Goal: Find specific page/section: Find specific page/section

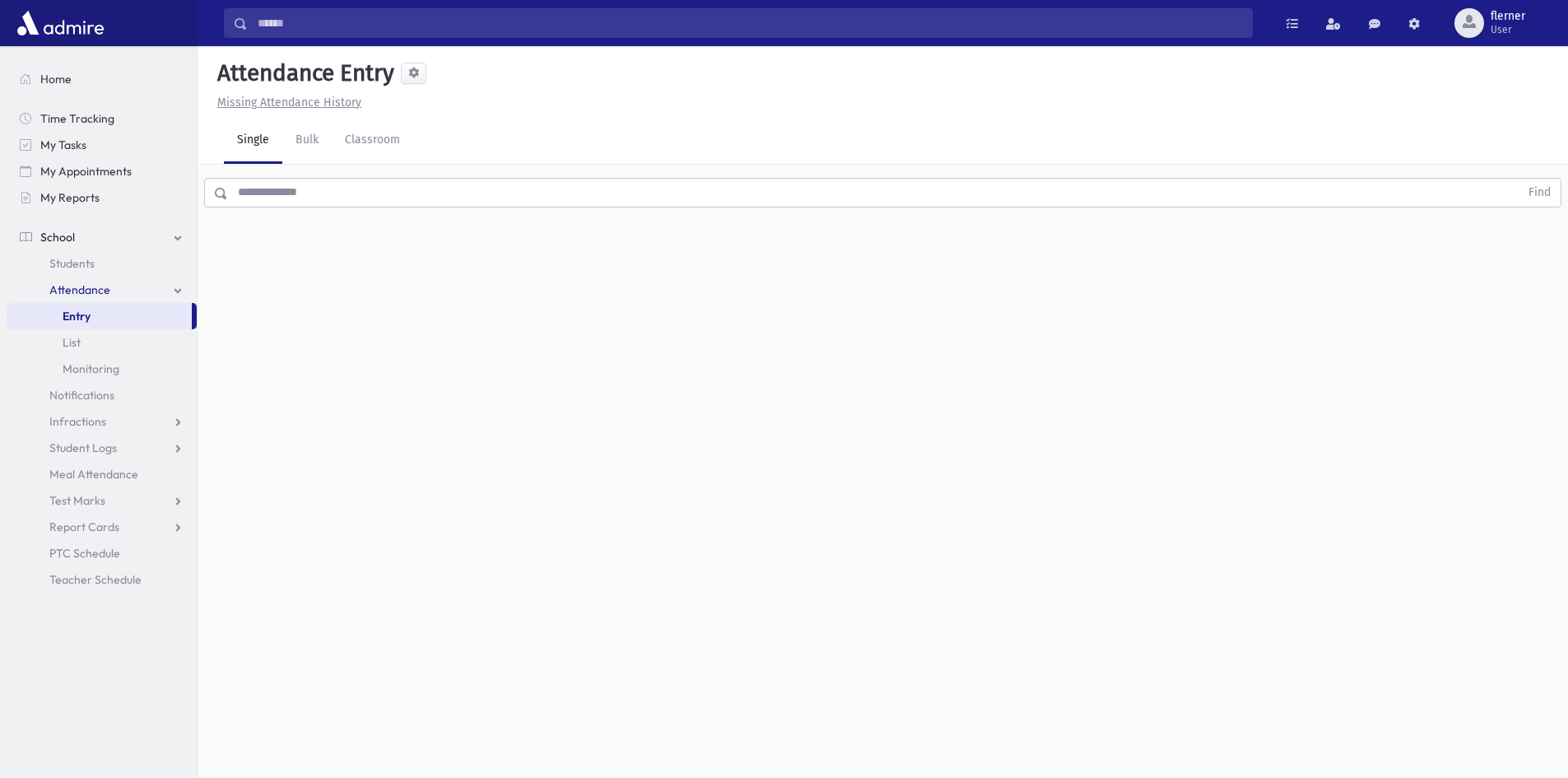
click at [294, 191] on input "text" at bounding box center [874, 192] width 1291 height 29
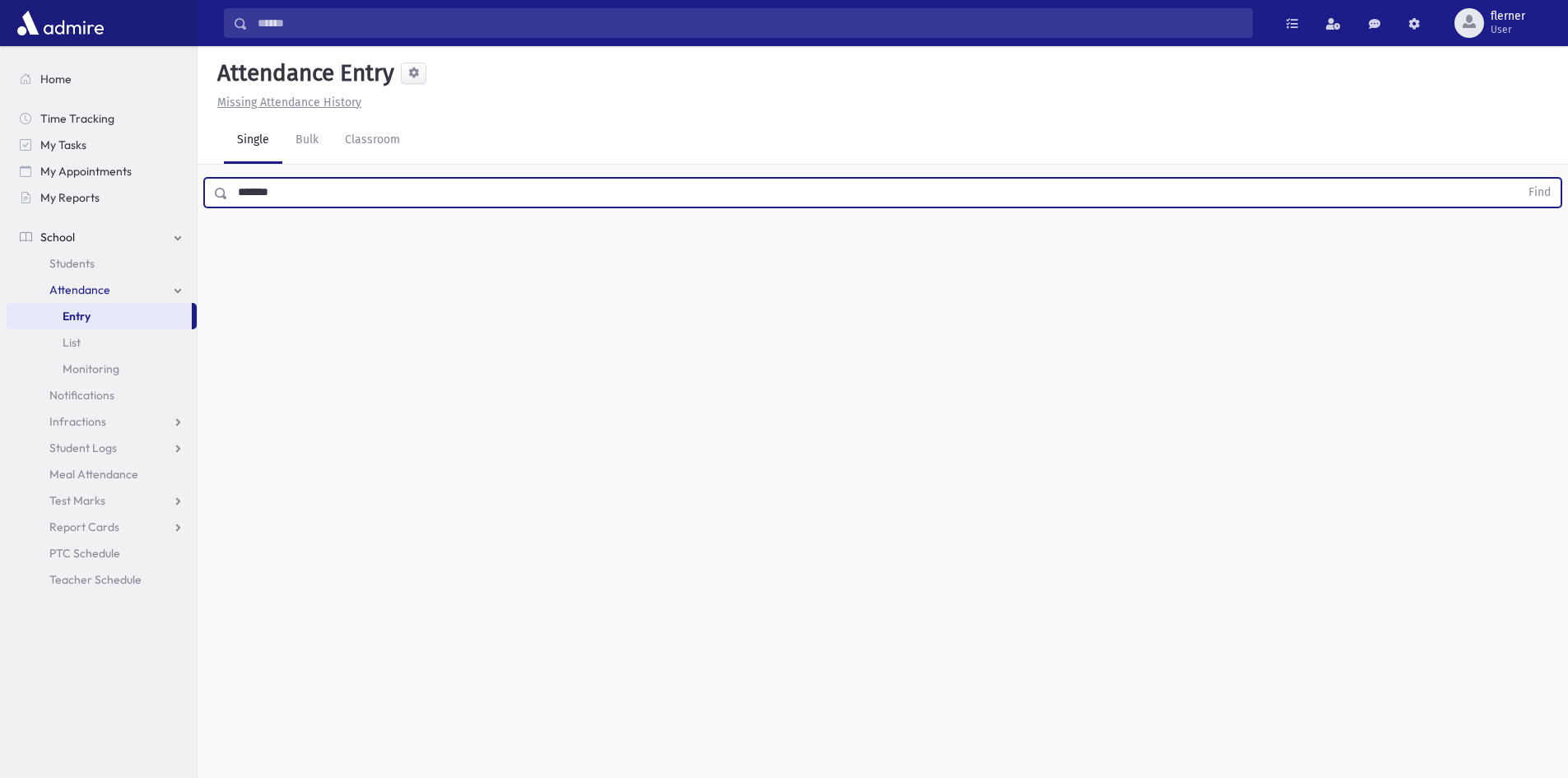
type input "*******"
click at [1518, 178] on button "Find" at bounding box center [1539, 192] width 42 height 28
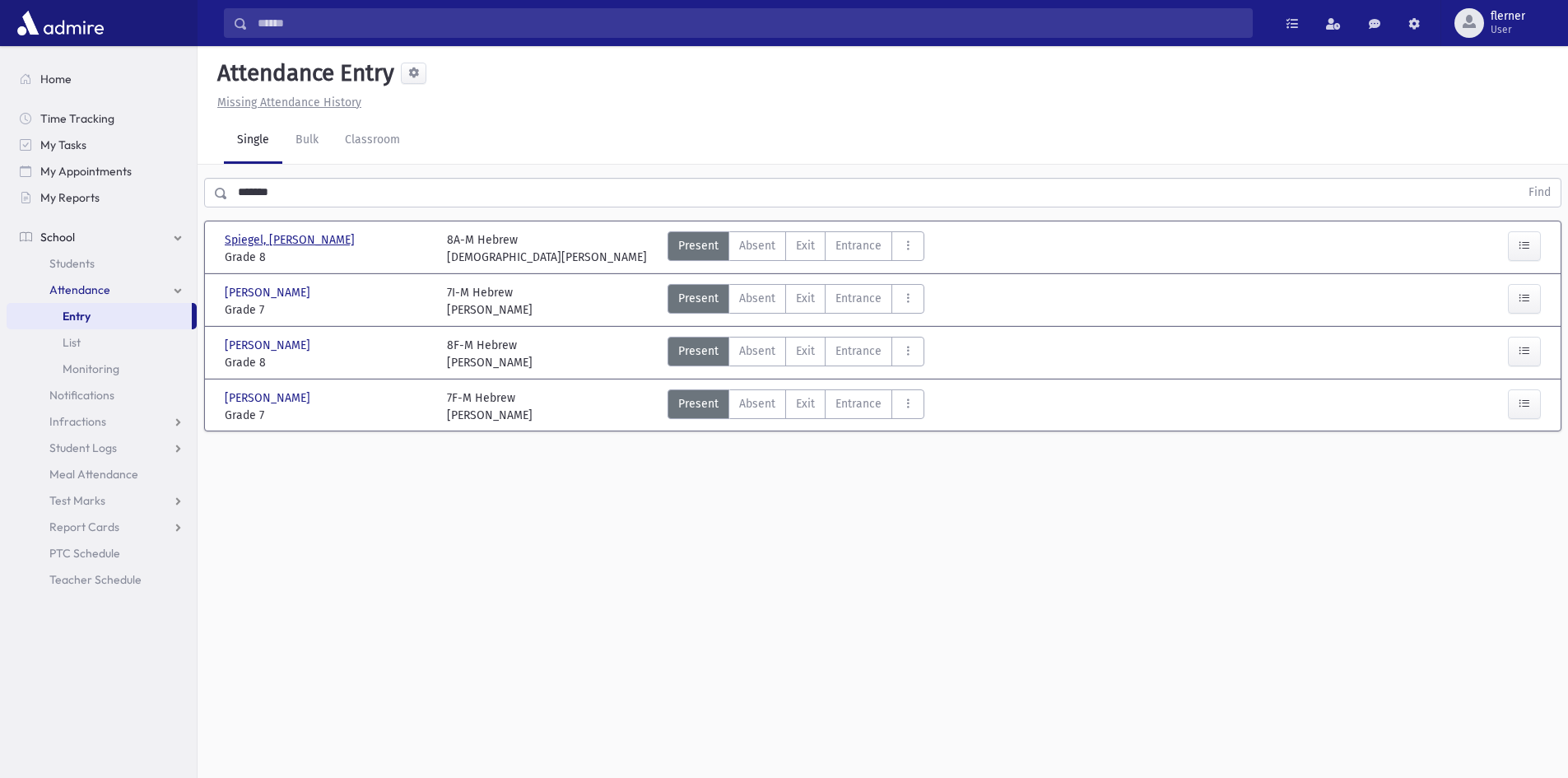
click at [272, 239] on span "Spiegel, Aryeh Leib" at bounding box center [291, 240] width 134 height 18
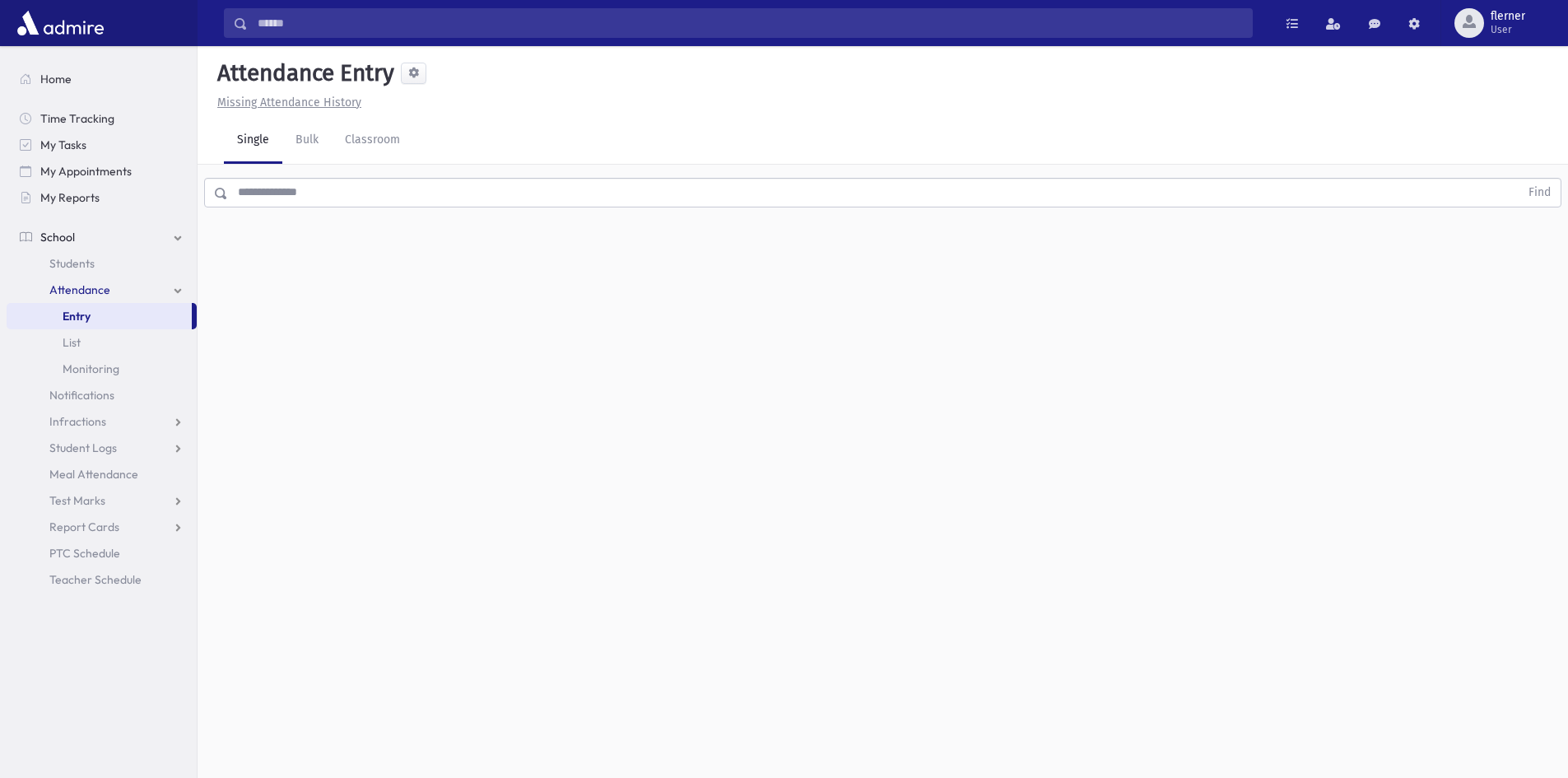
click at [366, 194] on input "text" at bounding box center [874, 192] width 1291 height 29
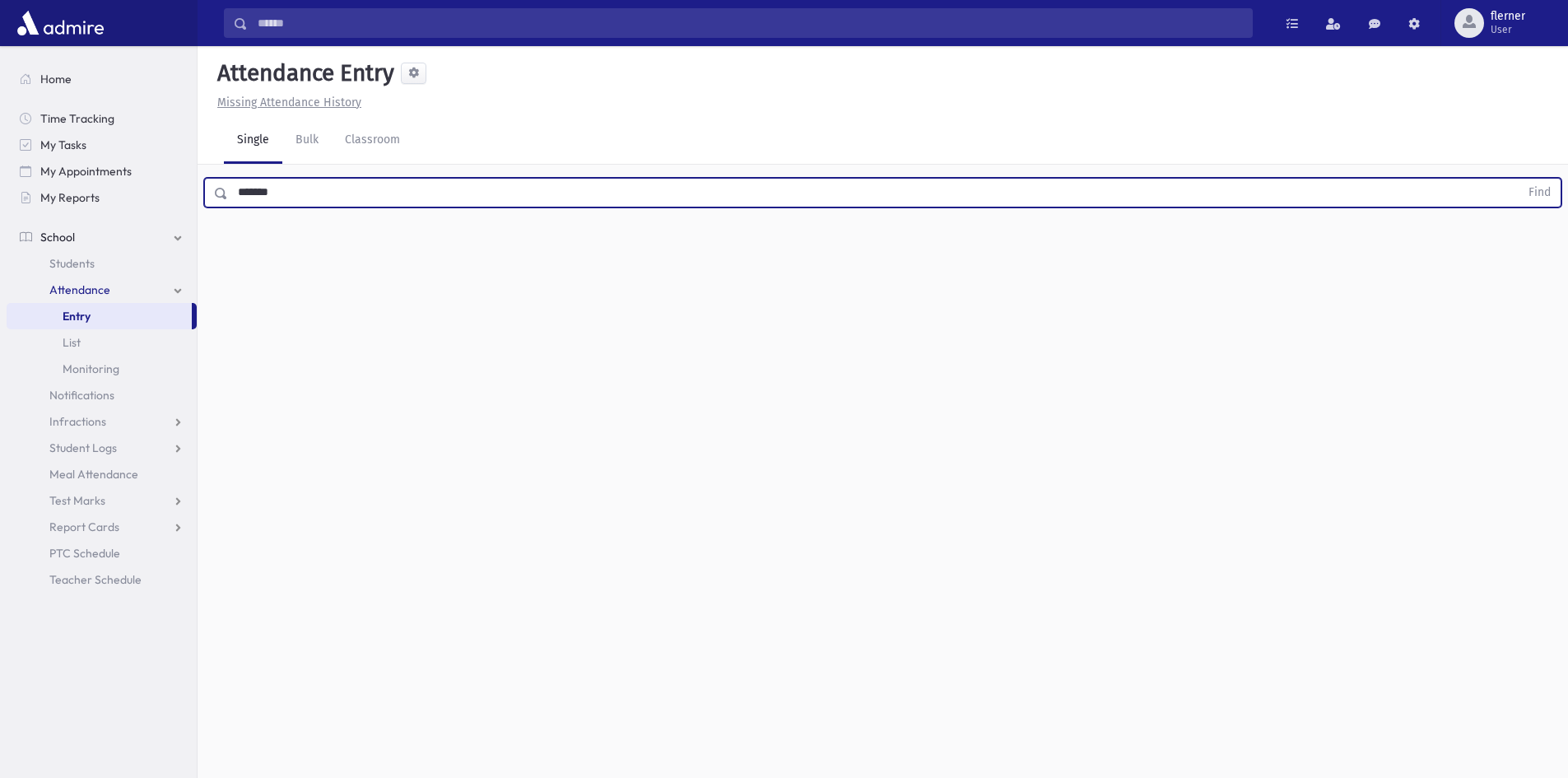
type input "*******"
click at [1518, 178] on button "Find" at bounding box center [1539, 192] width 42 height 28
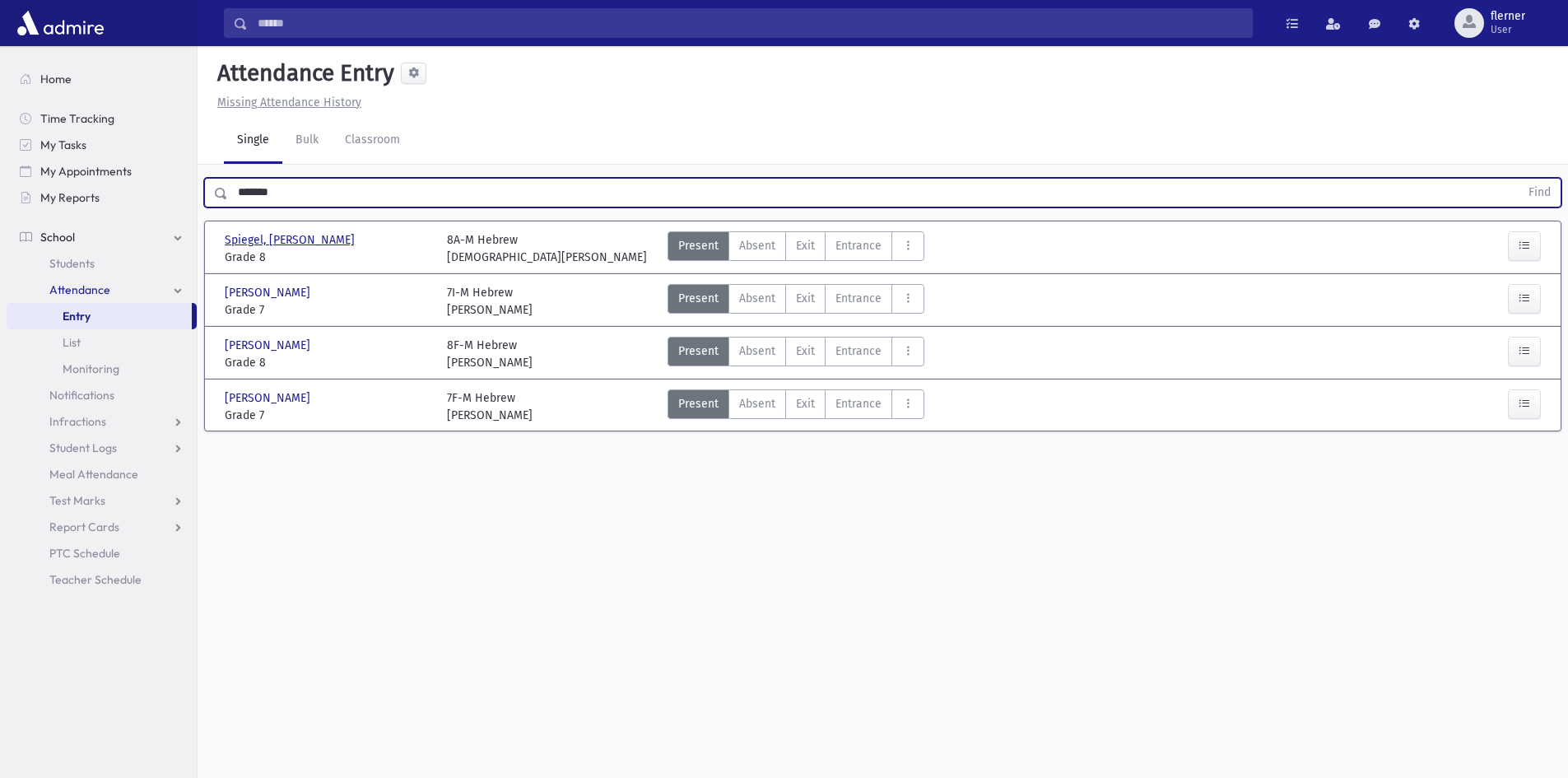
click at [250, 240] on span "Spiegel, Aryeh Leib" at bounding box center [291, 240] width 134 height 18
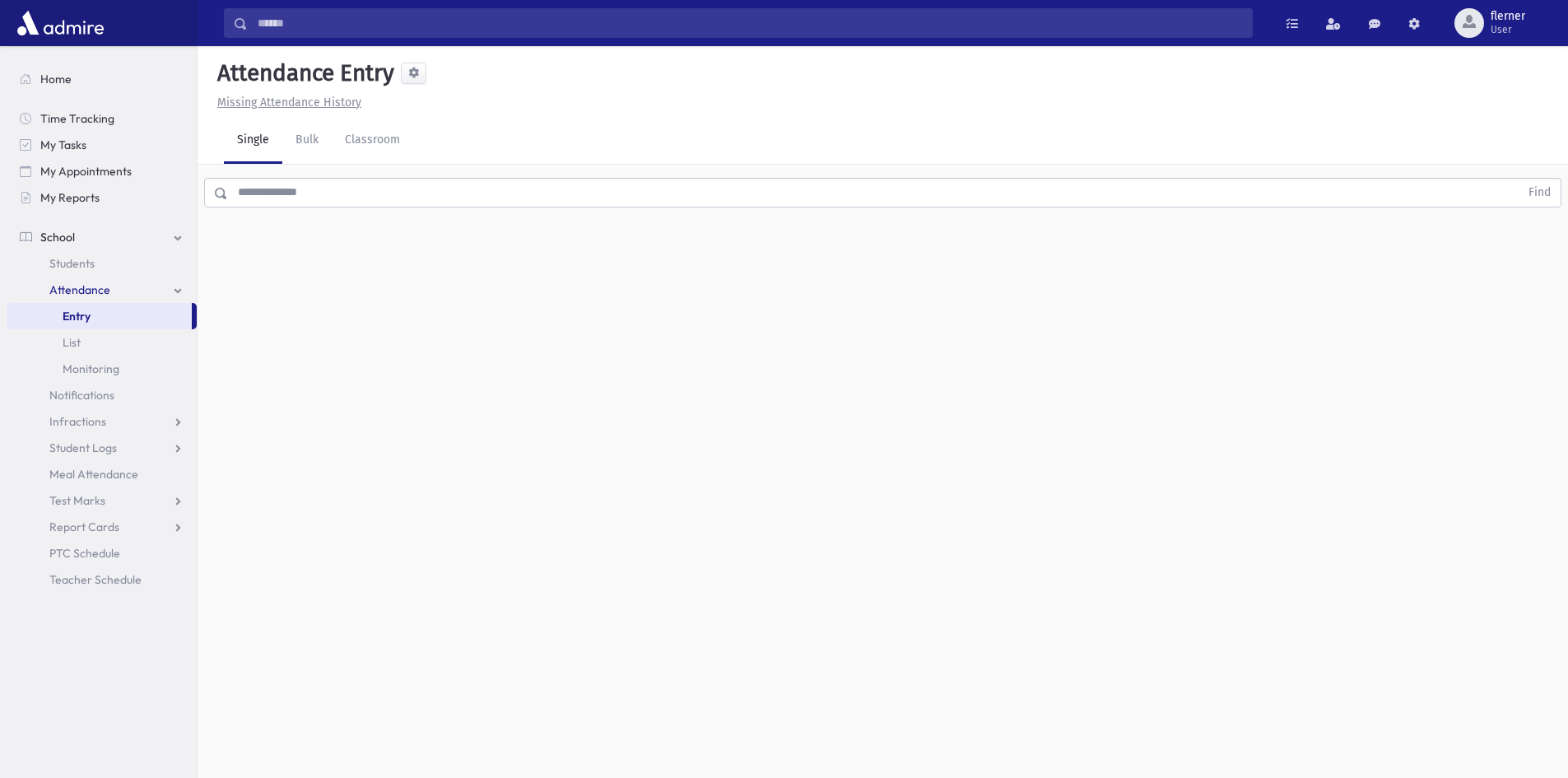
click at [81, 279] on link "Attendance" at bounding box center [102, 289] width 190 height 26
click at [81, 262] on span "Students" at bounding box center [72, 263] width 45 height 15
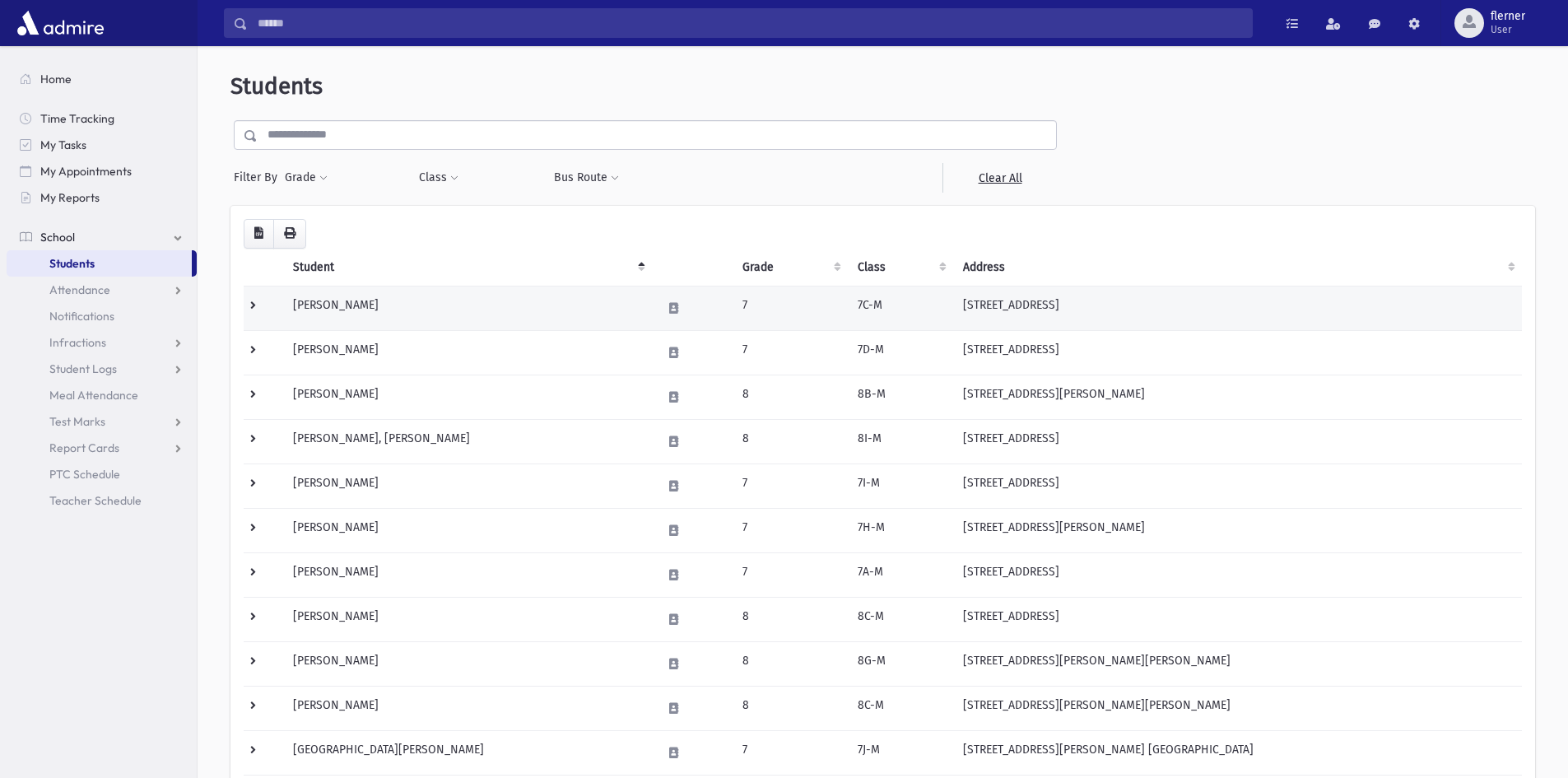
click at [393, 307] on td "Aaron, Avrohom" at bounding box center [467, 308] width 369 height 45
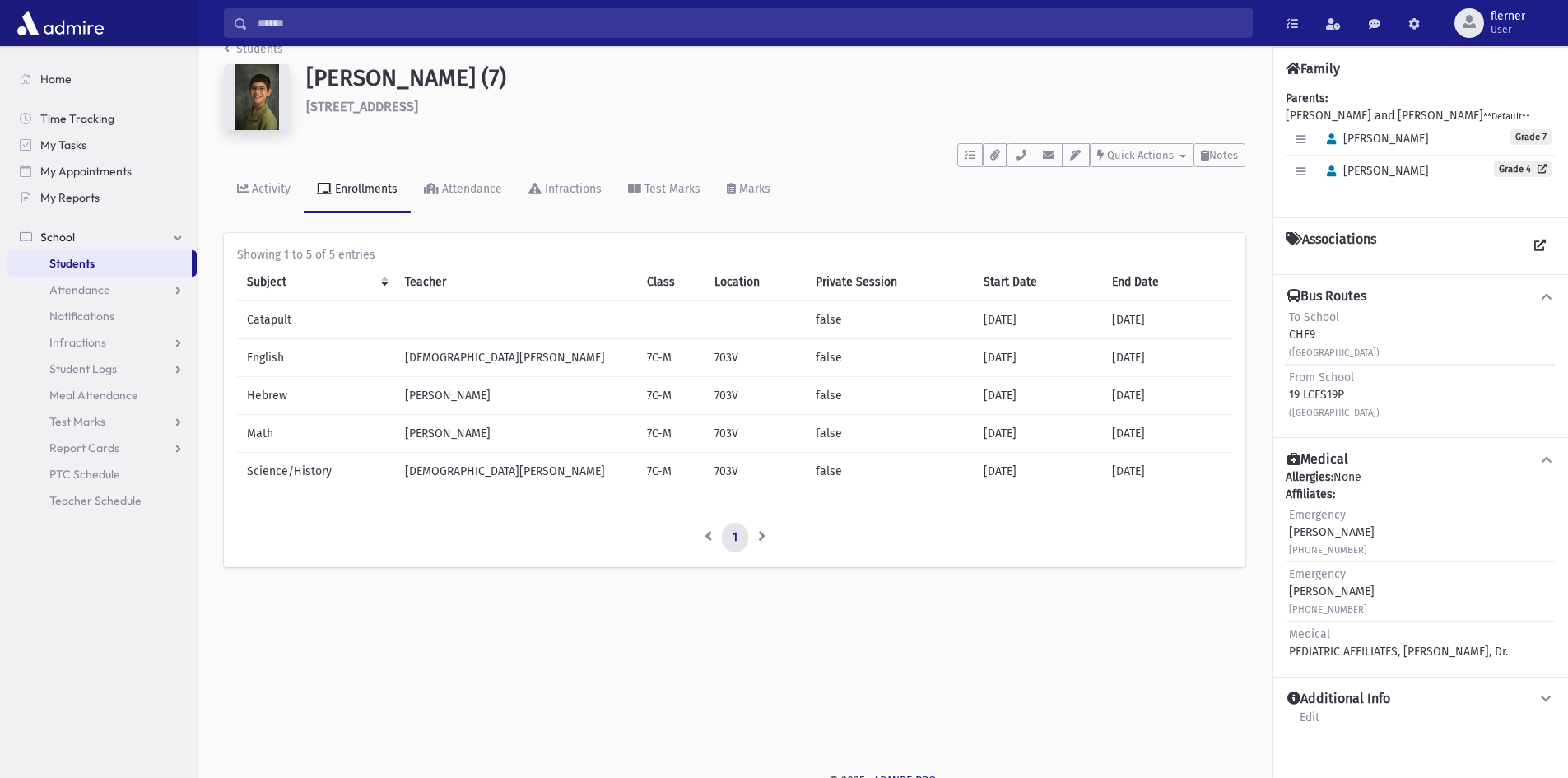
scroll to position [37, 0]
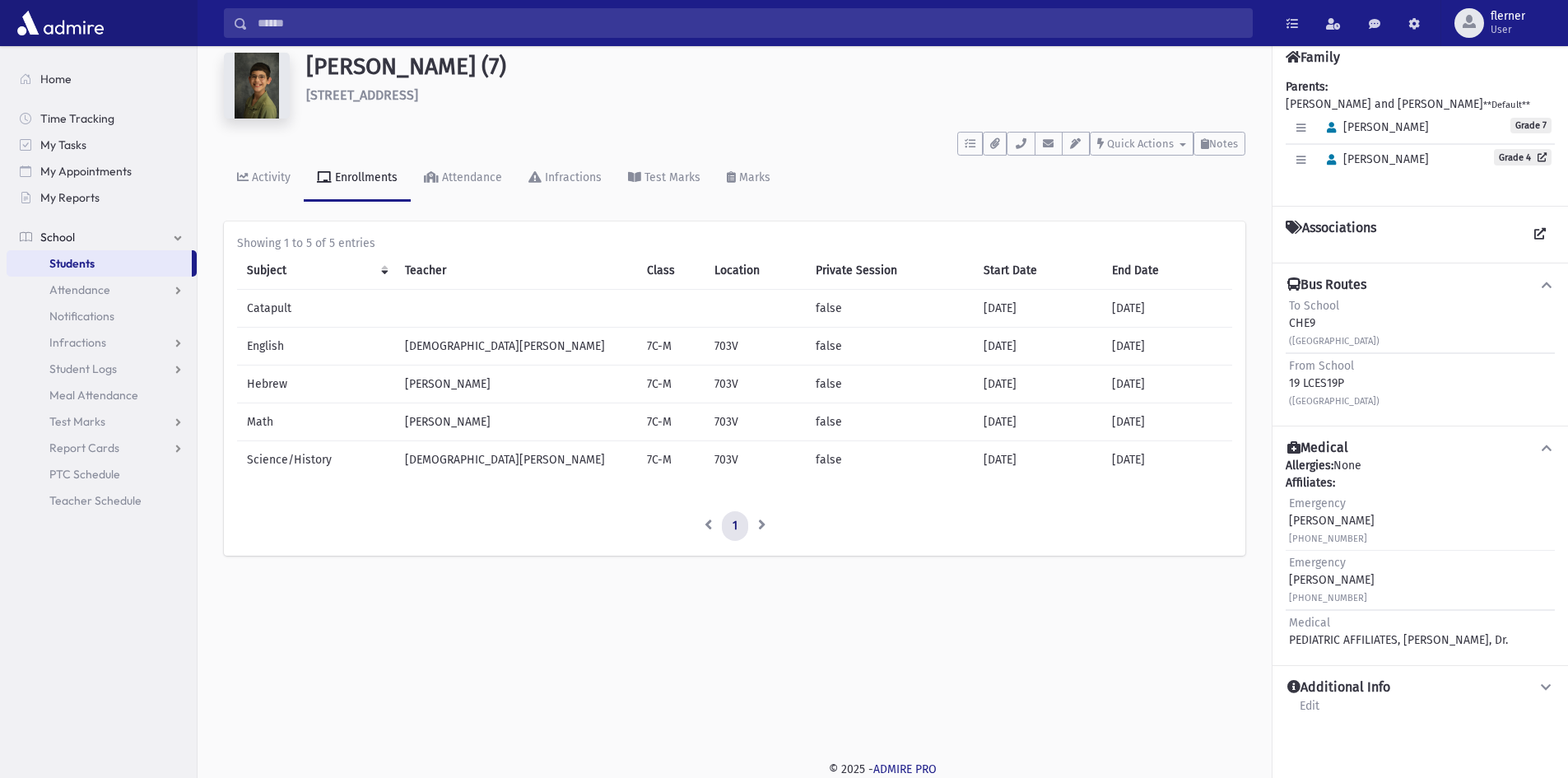
click at [1550, 688] on icon at bounding box center [1547, 688] width 15 height 12
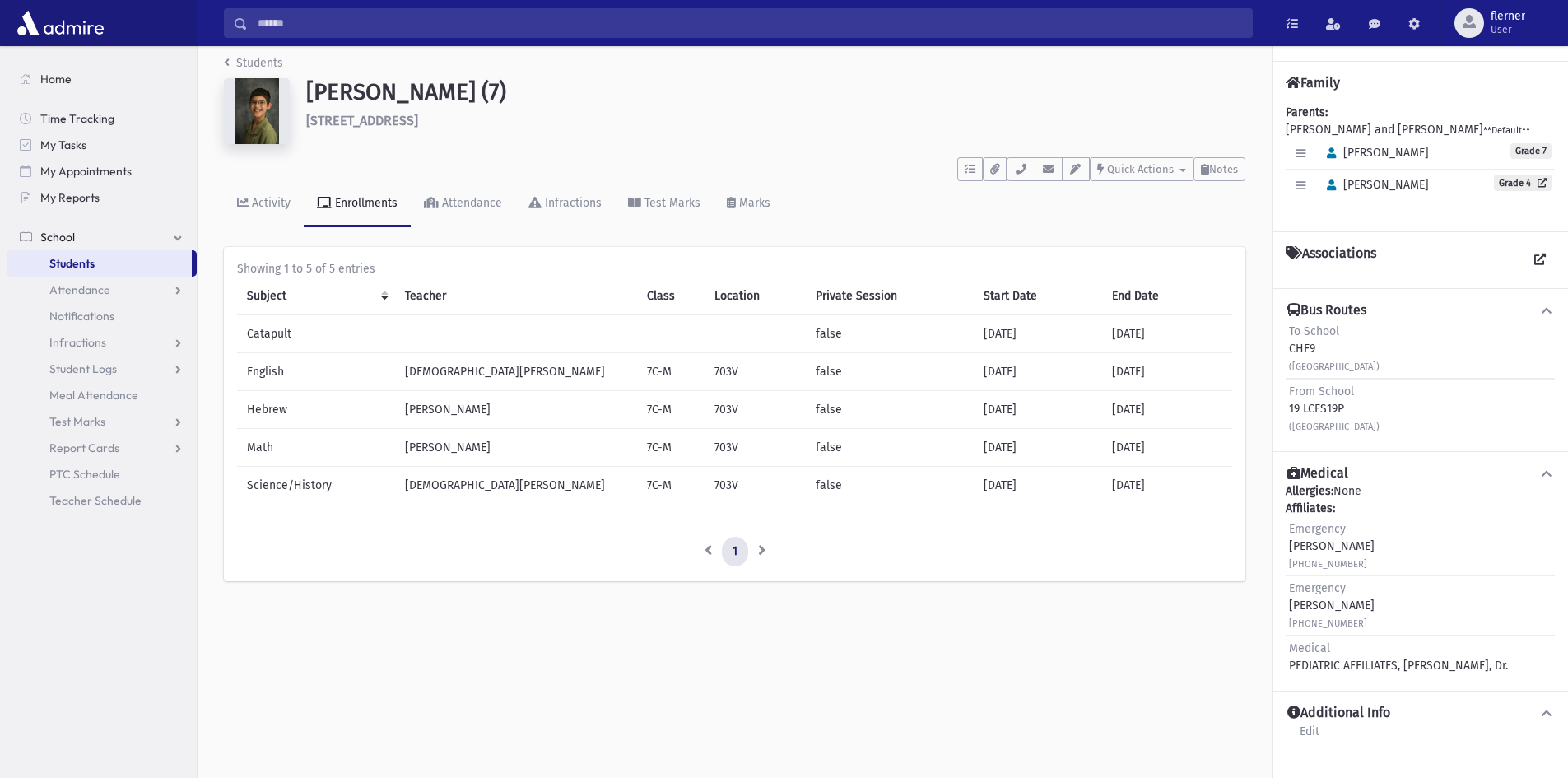
scroll to position [0, 0]
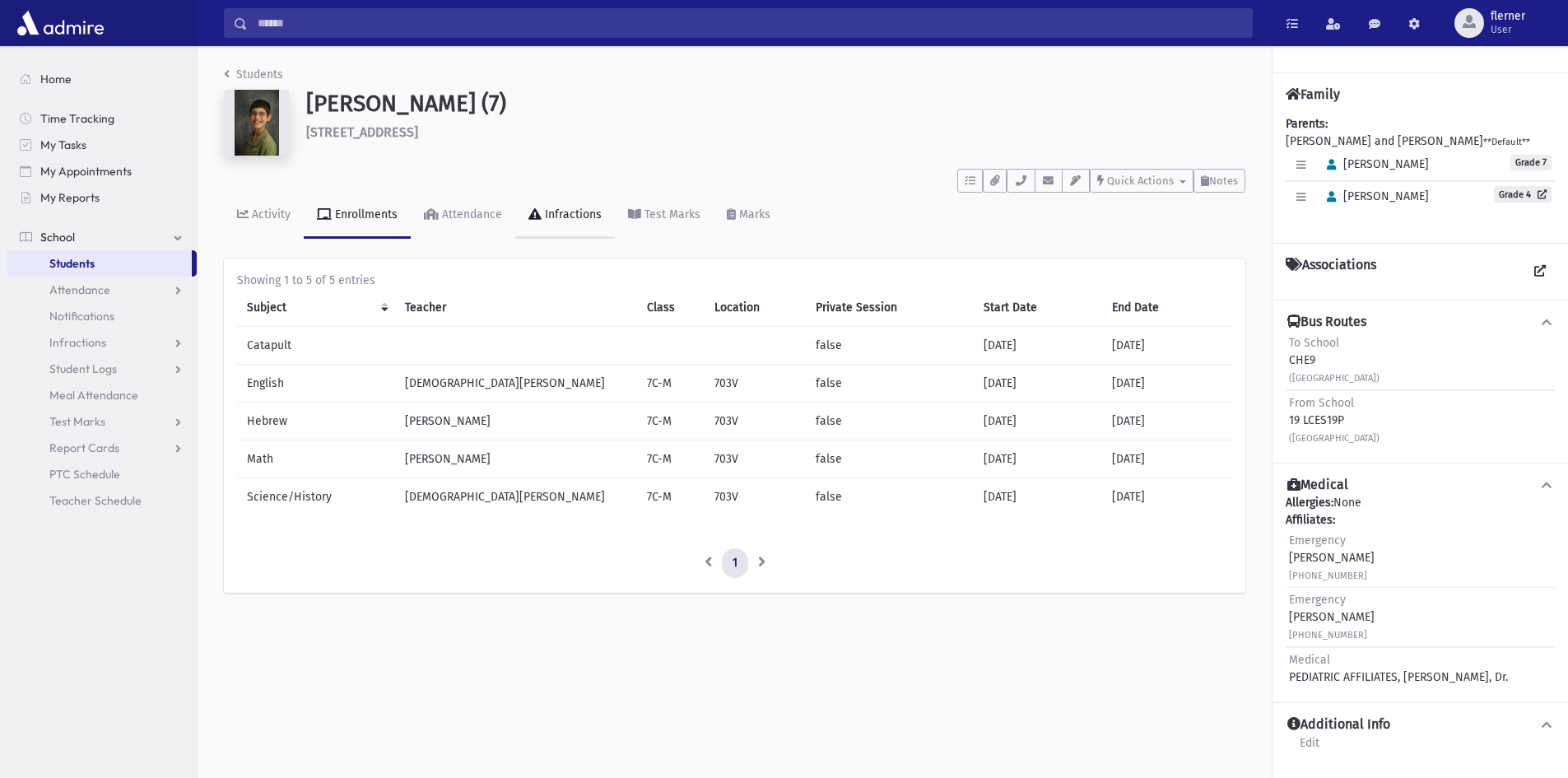
click at [555, 209] on div "Infractions" at bounding box center [571, 214] width 60 height 14
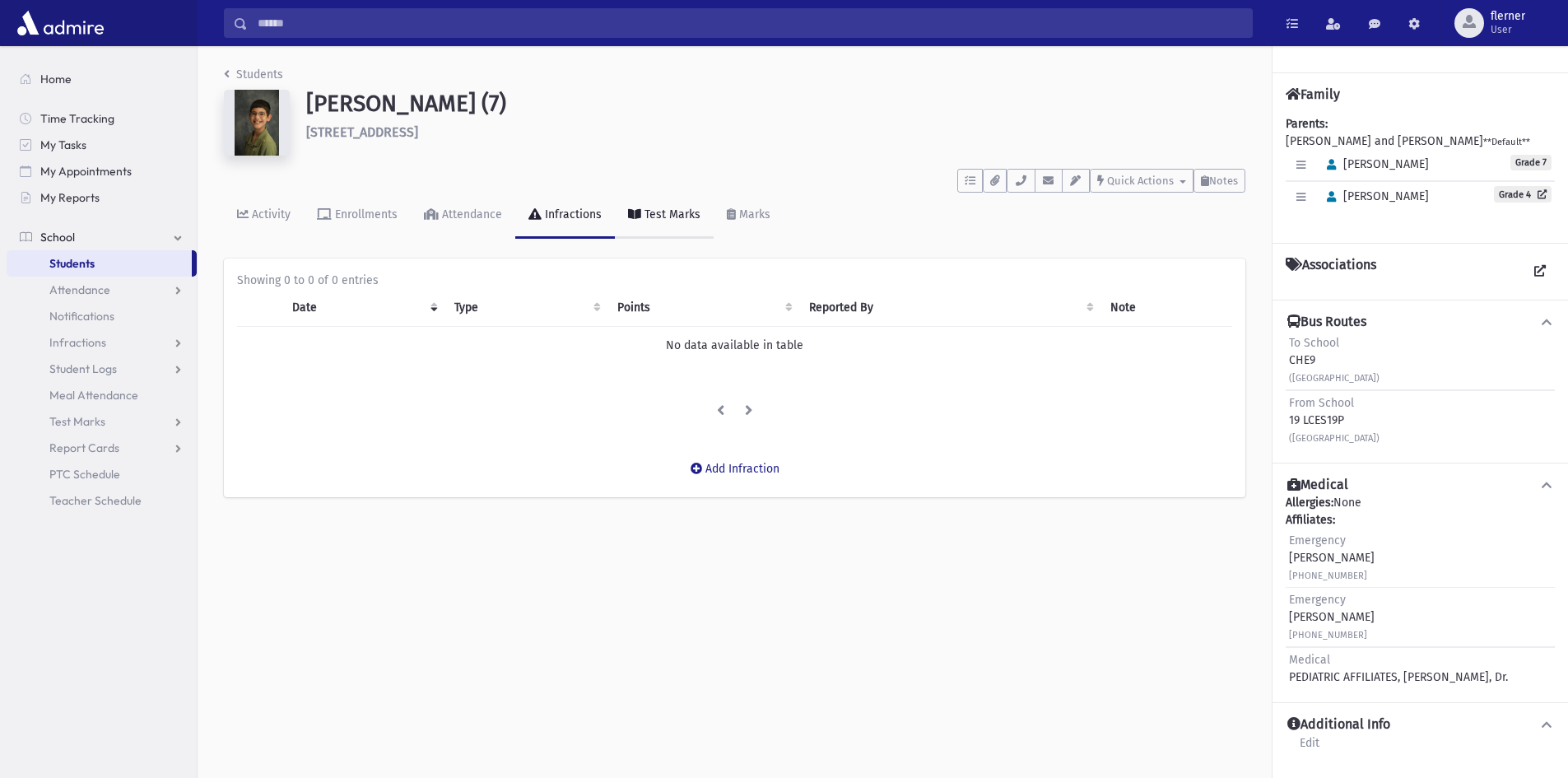
click at [652, 206] on link "Test Marks" at bounding box center [663, 215] width 98 height 46
click at [754, 206] on link "Marks" at bounding box center [748, 215] width 70 height 46
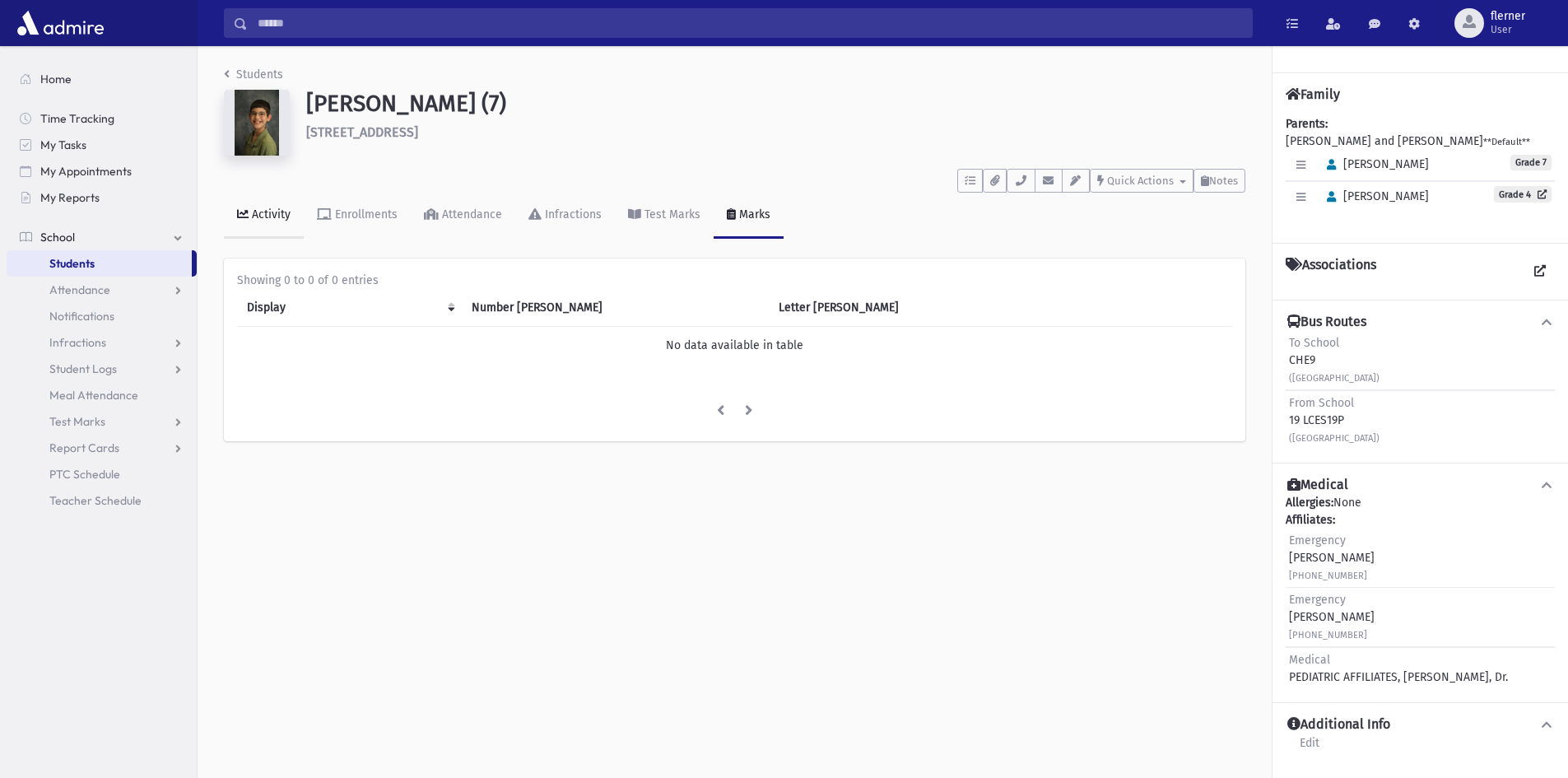
click at [275, 202] on link "Activity" at bounding box center [263, 215] width 80 height 46
click at [345, 214] on div "Enrollments" at bounding box center [365, 214] width 66 height 14
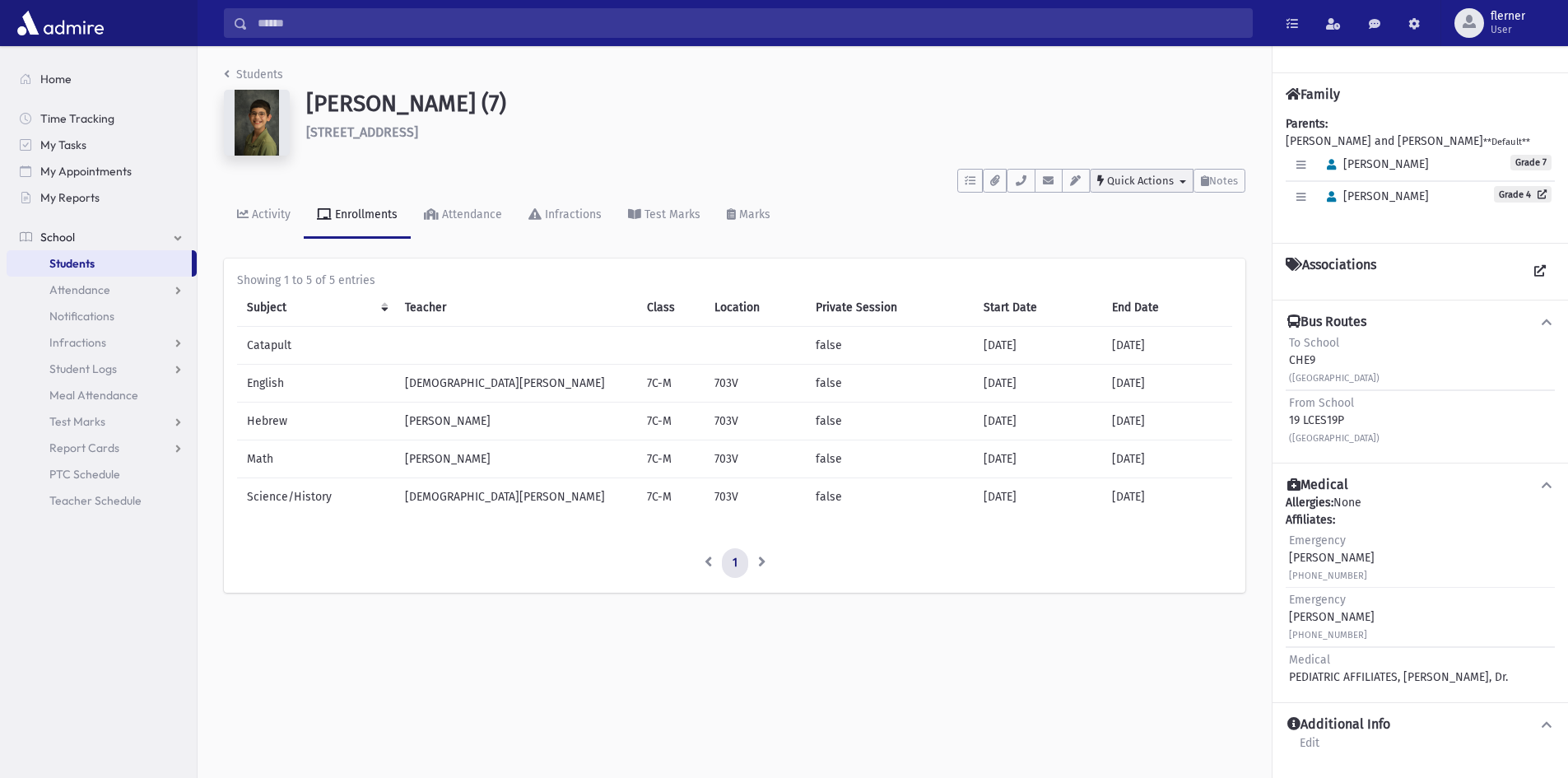
click at [1166, 171] on button "Quick Actions" at bounding box center [1141, 181] width 103 height 24
click at [1140, 686] on div "Students [PERSON_NAME] (7) [STREET_ADDRESS] **** To Do's No open tasks Show Lis…" at bounding box center [883, 412] width 1370 height 732
